Goal: Task Accomplishment & Management: Use online tool/utility

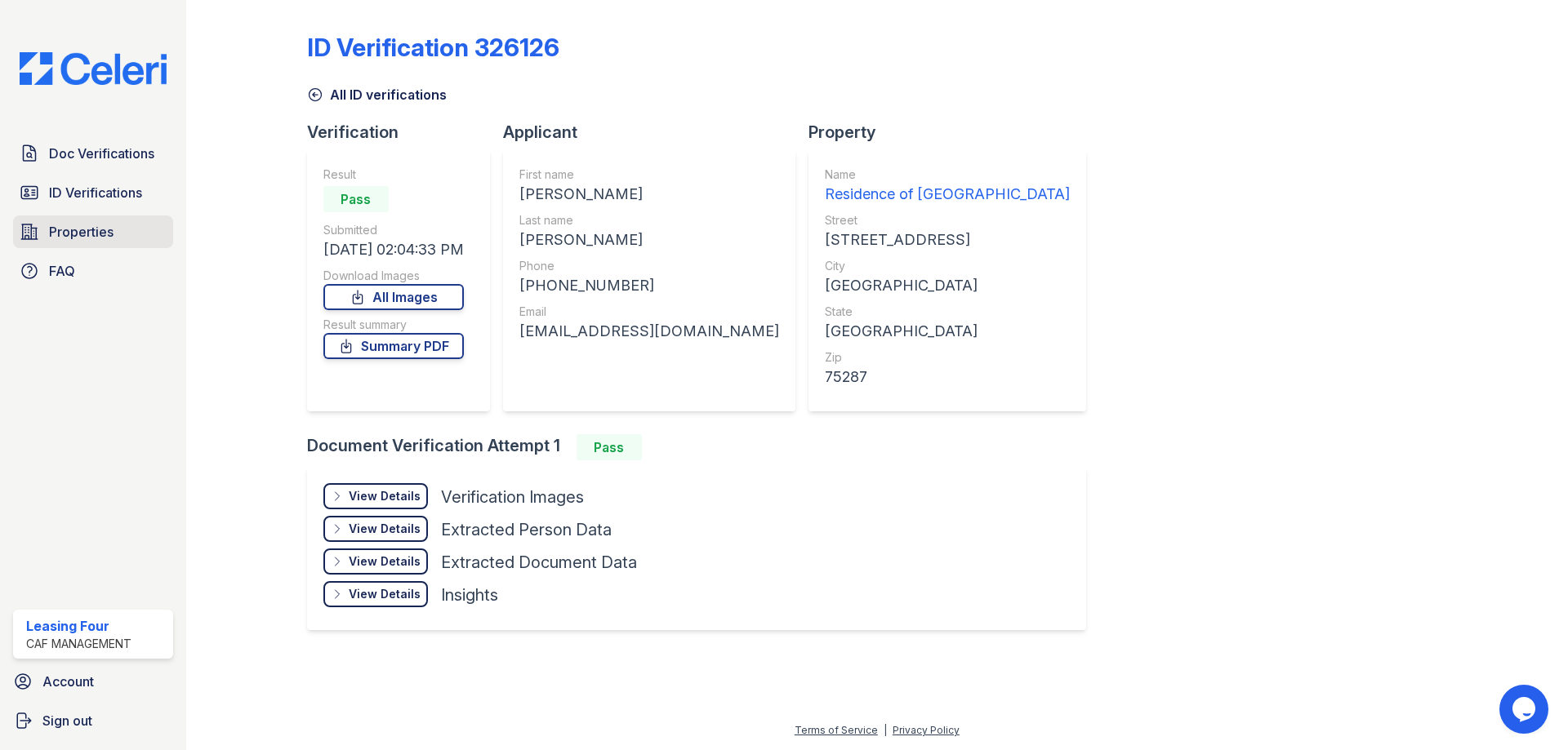
click at [72, 232] on span "Properties" at bounding box center [81, 232] width 64 height 20
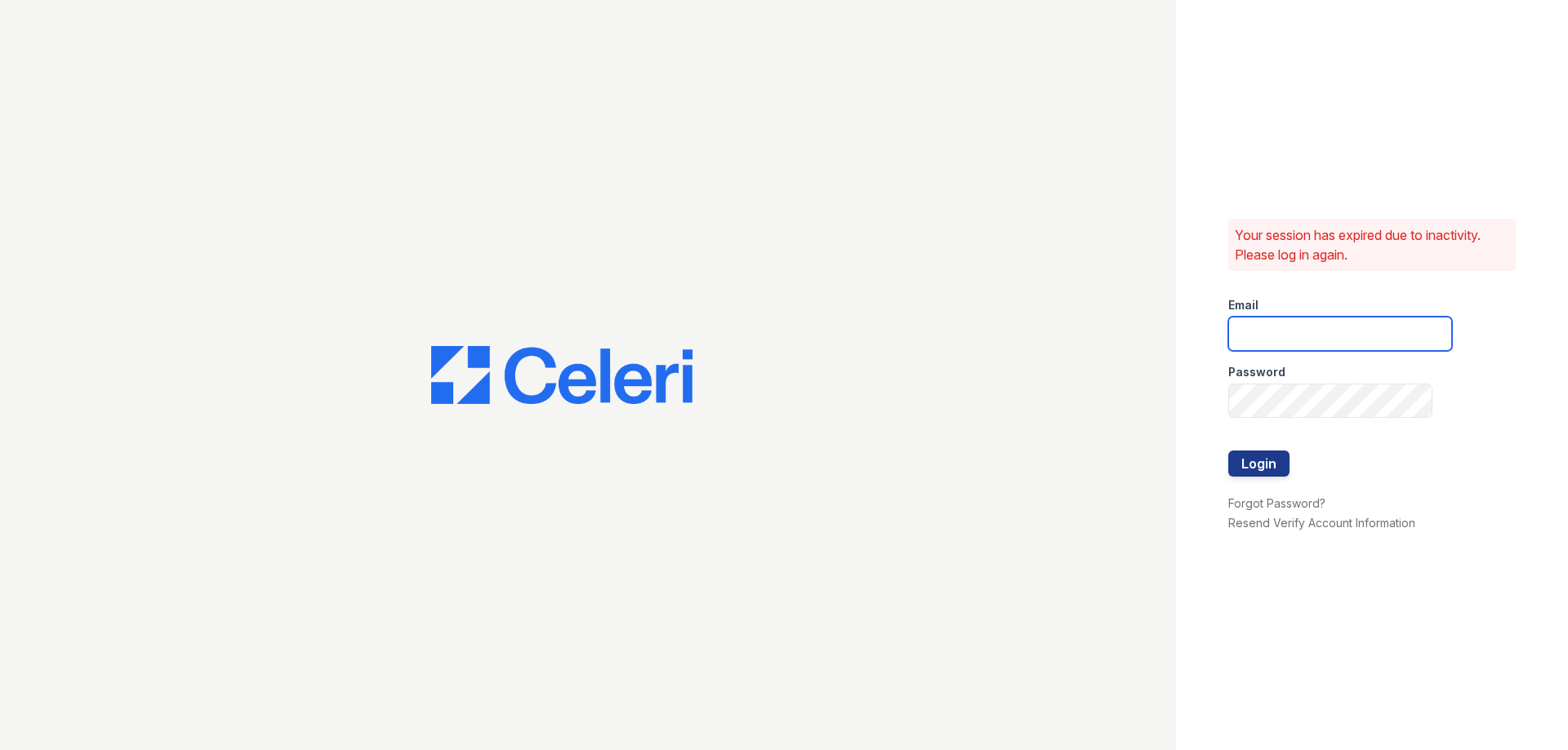
type input "[EMAIL_ADDRESS][DOMAIN_NAME]"
click at [1280, 465] on button "Login" at bounding box center [1259, 463] width 62 height 26
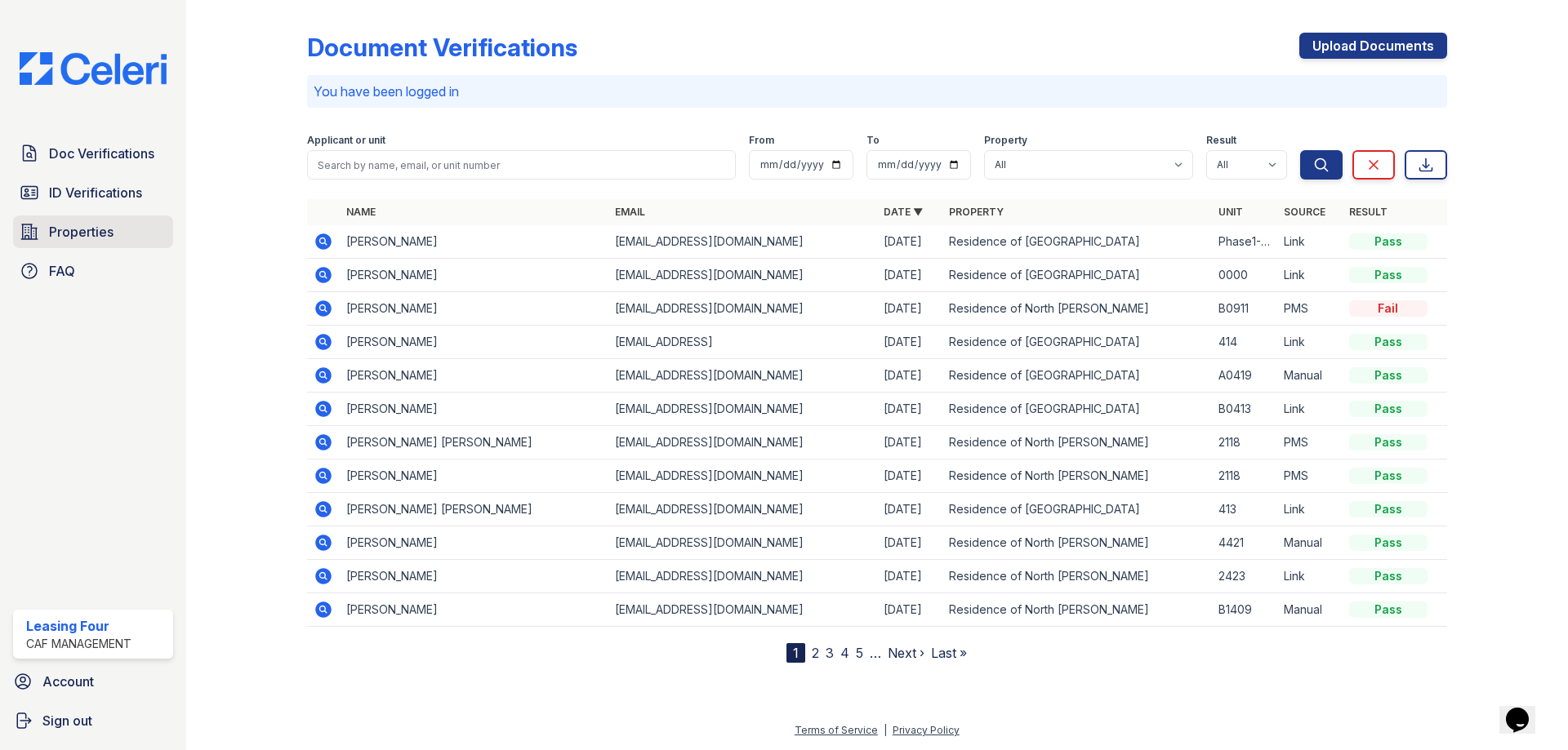
click at [103, 228] on span "Properties" at bounding box center [81, 232] width 64 height 20
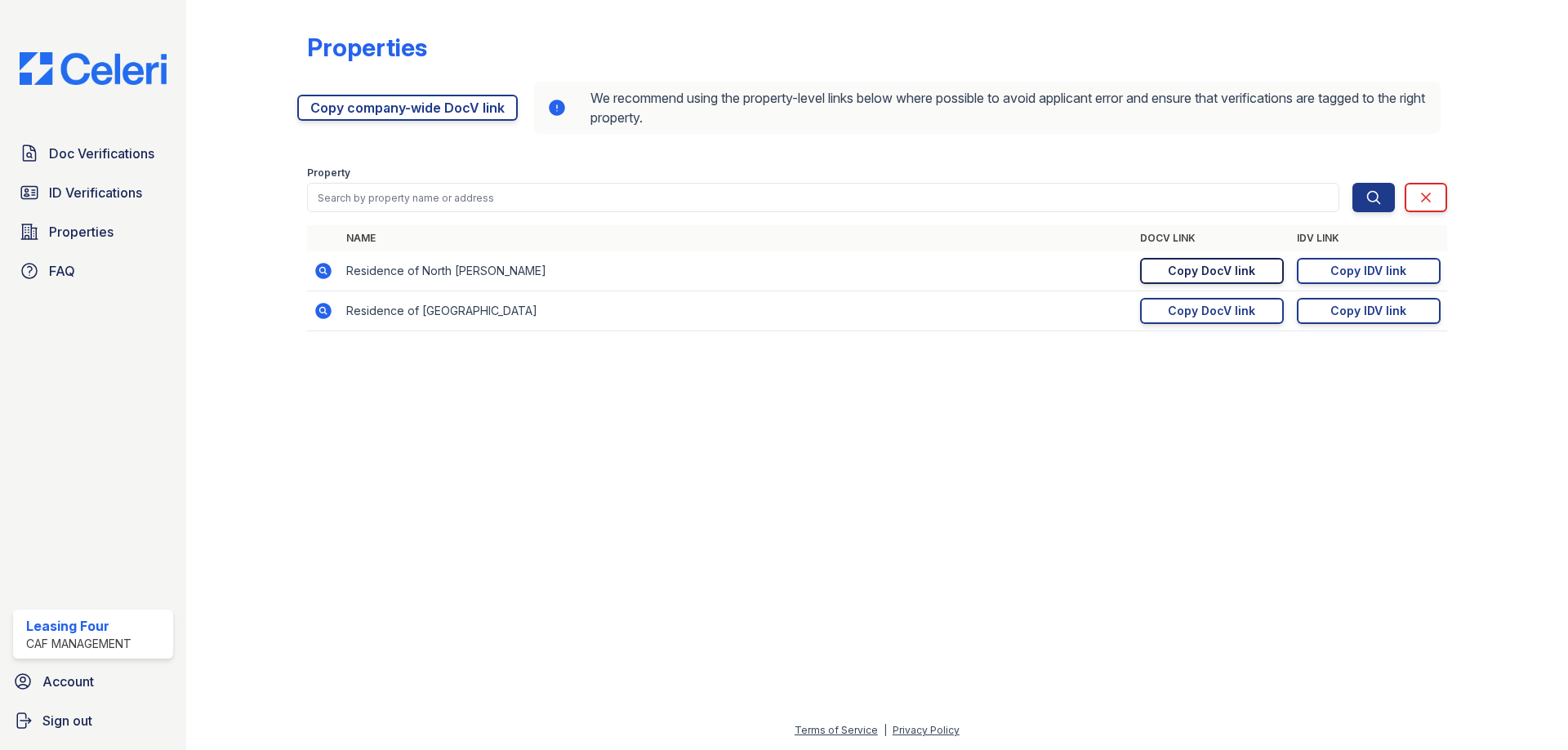
click at [1215, 270] on div "Copy DocV link" at bounding box center [1211, 271] width 87 height 16
click at [1196, 272] on div "Copy DocV link" at bounding box center [1211, 271] width 87 height 16
